Goal: Find specific page/section: Find specific page/section

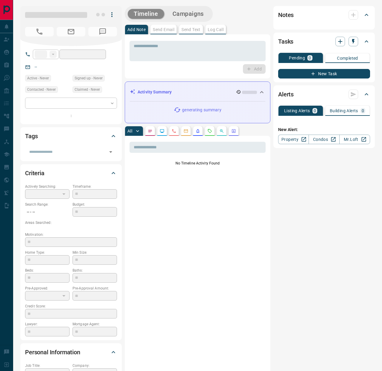
type input "**"
type input "**********"
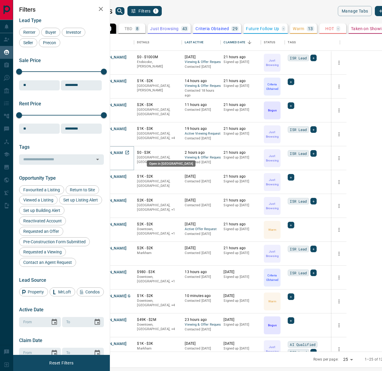
click at [129, 153] on icon "Open in New Tab" at bounding box center [127, 152] width 5 height 5
click at [129, 105] on icon "Open in New Tab" at bounding box center [127, 104] width 5 height 5
